Goal: Information Seeking & Learning: Find specific fact

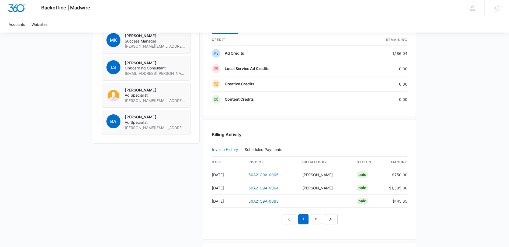
scroll to position [423, 0]
drag, startPoint x: 216, startPoint y: 187, endPoint x: 328, endPoint y: 191, distance: 112.1
click at [328, 191] on tr "Sep 1 50A21C9A-0064 Michael Koethe Paid $1,395.00" at bounding box center [309, 187] width 195 height 13
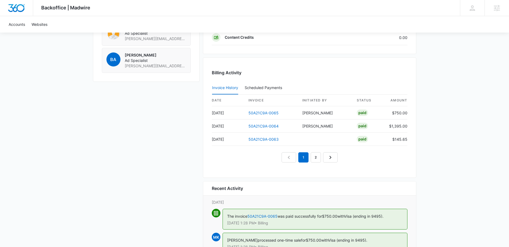
scroll to position [485, 0]
click at [269, 124] on link "50A21C9A-0064" at bounding box center [263, 126] width 30 height 5
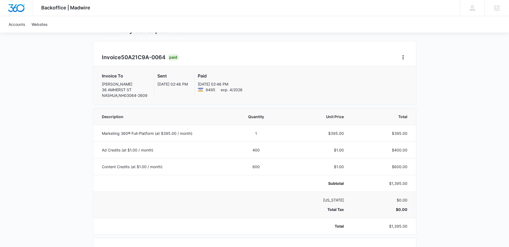
scroll to position [46, 0]
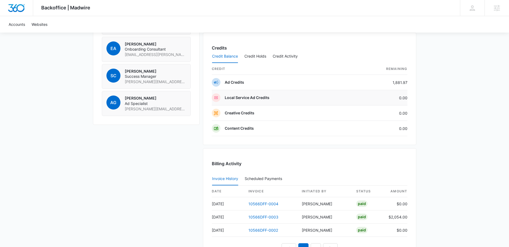
scroll to position [464, 0]
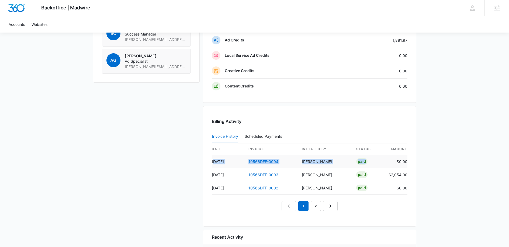
drag, startPoint x: 213, startPoint y: 163, endPoint x: 371, endPoint y: 164, distance: 158.8
click at [371, 164] on tr "Sep 2 10566DFF-0004 Rochelle Young Paid $0.00" at bounding box center [309, 161] width 195 height 13
click at [294, 165] on td "10566DFF-0004" at bounding box center [271, 161] width 54 height 13
click at [261, 161] on link "10566DFF-0004" at bounding box center [263, 161] width 30 height 5
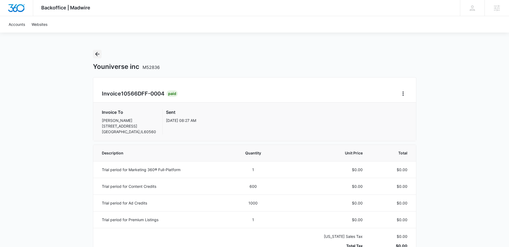
click at [98, 55] on icon "Back" at bounding box center [97, 54] width 6 height 6
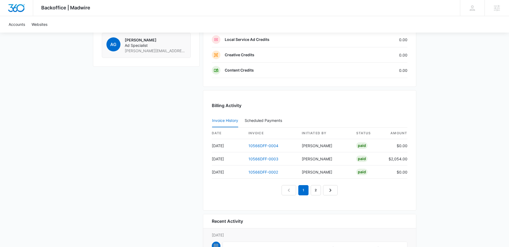
scroll to position [480, 0]
click at [273, 146] on link "10566DFF-0004" at bounding box center [263, 145] width 30 height 5
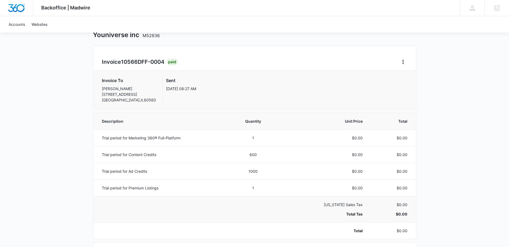
scroll to position [27, 0]
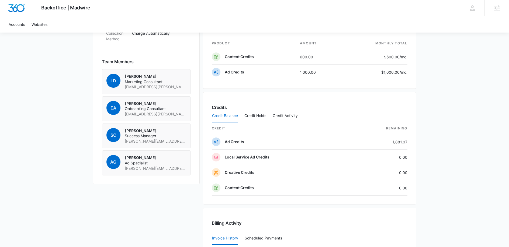
scroll to position [467, 0]
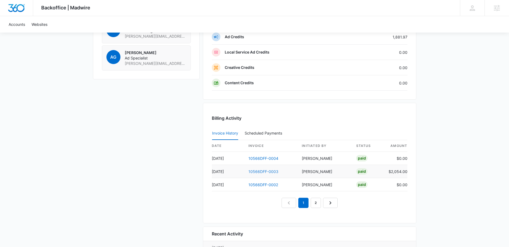
click at [261, 170] on link "10566DFF-0003" at bounding box center [263, 171] width 30 height 5
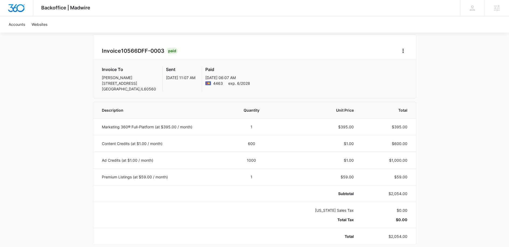
scroll to position [43, 0]
drag, startPoint x: 148, startPoint y: 75, endPoint x: 177, endPoint y: 81, distance: 29.6
click at [177, 81] on div "Sent Aug 25, 11:07 AM" at bounding box center [177, 79] width 36 height 26
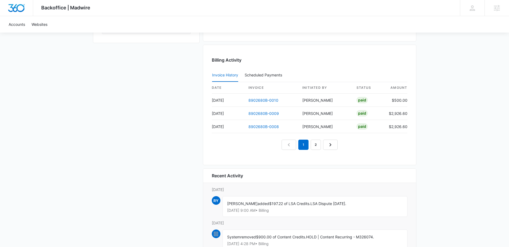
scroll to position [511, 0]
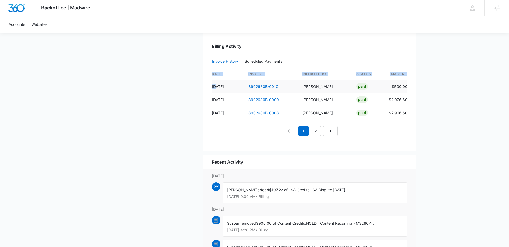
drag, startPoint x: 211, startPoint y: 87, endPoint x: 216, endPoint y: 89, distance: 5.8
click at [216, 89] on div "Billing Activity Invoice History Scheduled Payments 0 date invoice Initiated By…" at bounding box center [309, 91] width 213 height 121
click at [222, 93] on td "[DATE]" at bounding box center [228, 99] width 32 height 13
drag, startPoint x: 402, startPoint y: 91, endPoint x: 406, endPoint y: 93, distance: 3.7
click at [406, 93] on tbody "Sep 2 8902680B-0010 Rochelle Young Paid $500.00 Sep 1 8902680B-0009 Rochelle Yo…" at bounding box center [309, 100] width 195 height 40
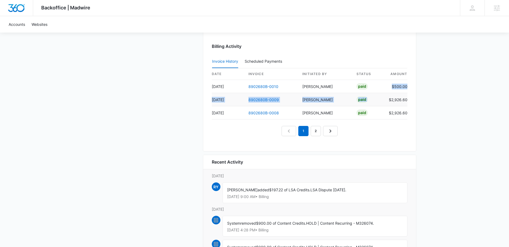
click at [215, 98] on td "[DATE]" at bounding box center [228, 99] width 32 height 13
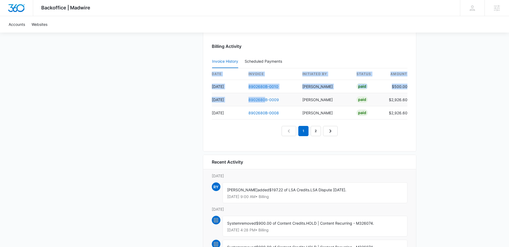
drag, startPoint x: 209, startPoint y: 98, endPoint x: 266, endPoint y: 99, distance: 57.3
click at [266, 99] on div "Billing Activity Invoice History Scheduled Payments 0 date invoice Initiated By…" at bounding box center [309, 91] width 213 height 121
click at [267, 99] on link "8902680B-0009" at bounding box center [263, 99] width 30 height 5
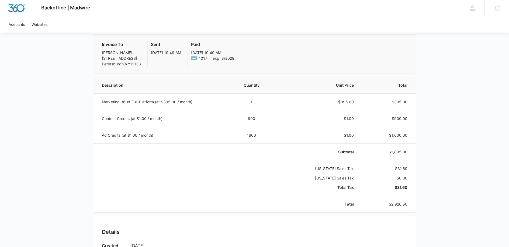
scroll to position [69, 0]
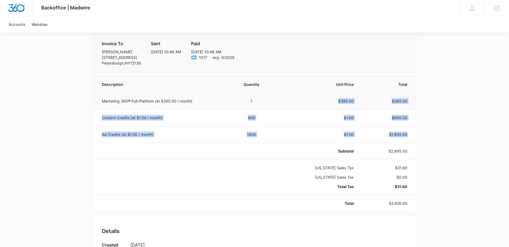
drag, startPoint x: 411, startPoint y: 139, endPoint x: 270, endPoint y: 104, distance: 145.2
click at [270, 104] on tbody "Marketing 360® Full-Platform (at $395.00 / month) 1 $395.00 $395.00 Content Cre…" at bounding box center [254, 152] width 322 height 119
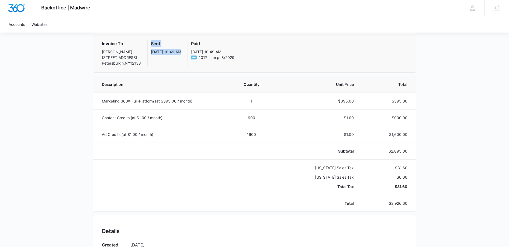
drag, startPoint x: 164, startPoint y: 51, endPoint x: 182, endPoint y: 58, distance: 19.1
click at [182, 58] on div "Invoice To Trevor Jewett 896 Fifty Six Road Petersburgh , NY 12138 Sent Sep 1, …" at bounding box center [254, 53] width 305 height 26
drag, startPoint x: 213, startPoint y: 54, endPoint x: 226, endPoint y: 58, distance: 14.1
click at [226, 58] on div "Paid Sep 1, 10:49 AM 1017 exp. 8/2029" at bounding box center [209, 53] width 50 height 26
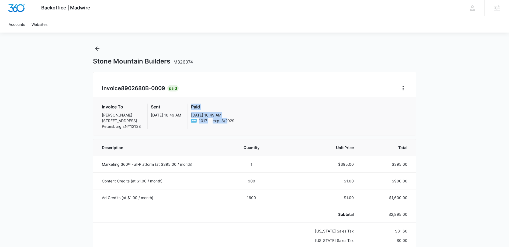
scroll to position [0, 0]
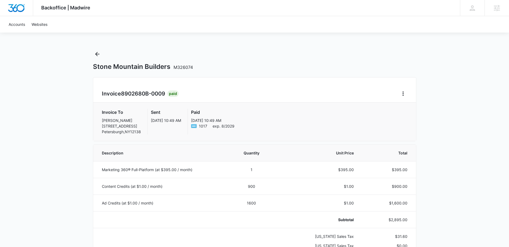
click at [125, 94] on span "8902680B-0009" at bounding box center [143, 93] width 44 height 6
copy h2 "Invoice 8902680B-0009"
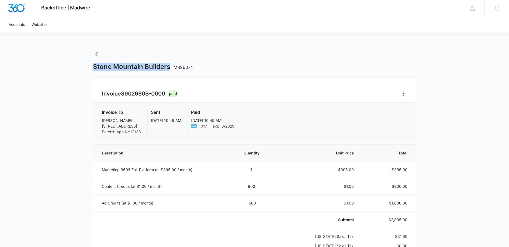
drag, startPoint x: 93, startPoint y: 67, endPoint x: 169, endPoint y: 67, distance: 76.5
click at [169, 67] on h1 "Stone Mountain Builders M326074" at bounding box center [143, 67] width 100 height 8
copy h1 "Stone Mountain Builders"
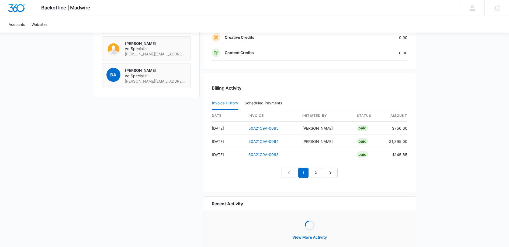
scroll to position [475, 0]
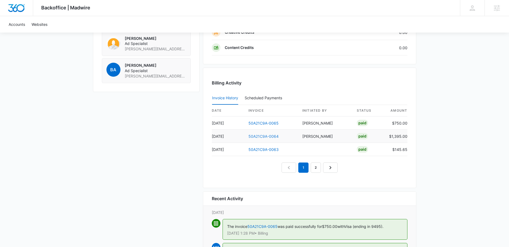
click at [261, 136] on link "50A21C9A-0064" at bounding box center [263, 136] width 30 height 5
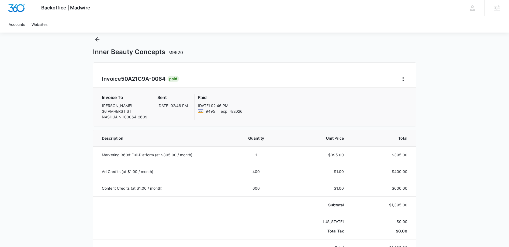
scroll to position [37, 0]
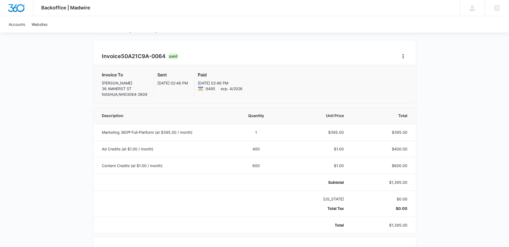
click at [142, 58] on span "50A21C9A-0064" at bounding box center [143, 56] width 44 height 6
copy h2 "Invoice 50A21C9A-0064"
